Goal: Communication & Community: Answer question/provide support

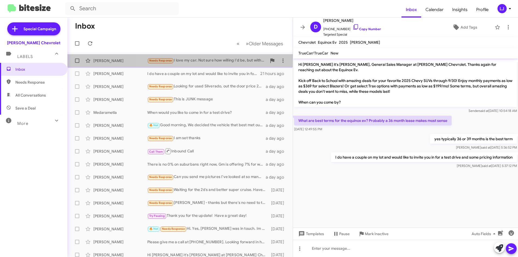
click at [202, 59] on div "Needs Response I love my car. Not sure how willing I'd be, but with the right p…" at bounding box center [207, 60] width 120 height 6
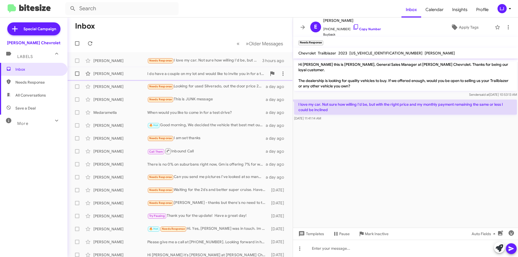
click at [181, 76] on div "I do have a couple on my lot and would like to invite you in for a test drive a…" at bounding box center [207, 73] width 120 height 5
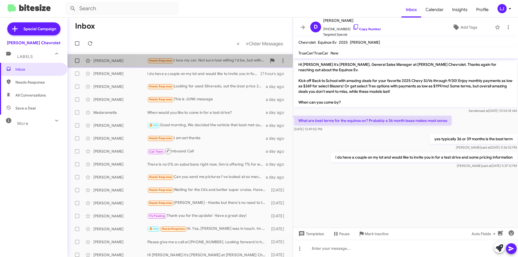
click at [202, 61] on div "Needs Response I love my car. Not sure how willing I'd be, but with the right p…" at bounding box center [207, 60] width 120 height 6
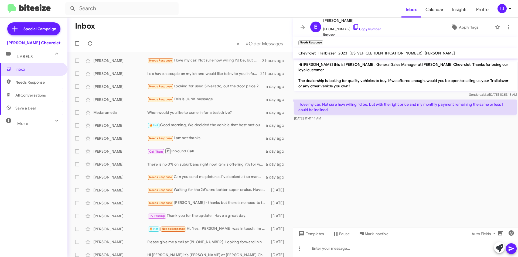
click at [193, 53] on mat-action-list "[PERSON_NAME] Needs Response I love my car. Not sure how willing I'd be, but wi…" at bounding box center [179, 182] width 225 height 261
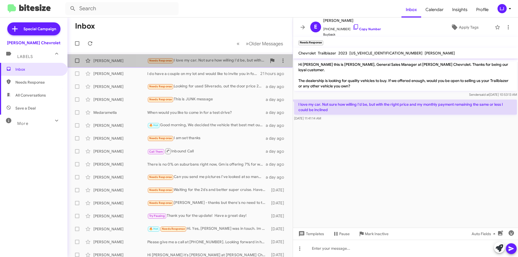
click at [192, 61] on div "Needs Response I love my car. Not sure how willing I'd be, but with the right p…" at bounding box center [207, 60] width 120 height 6
